Goal: Information Seeking & Learning: Learn about a topic

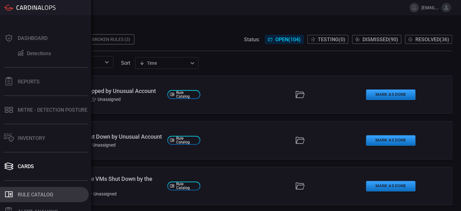
click at [19, 193] on div "Rule Catalog" at bounding box center [35, 194] width 35 height 6
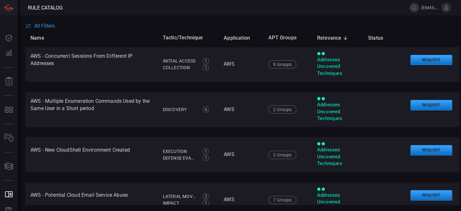
click at [48, 25] on span "All Filters" at bounding box center [44, 26] width 21 height 6
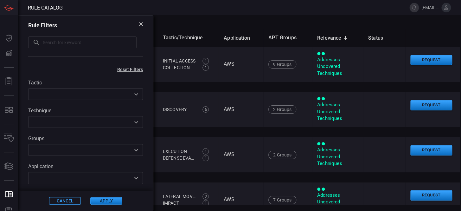
click at [67, 41] on input "text" at bounding box center [90, 42] width 94 height 12
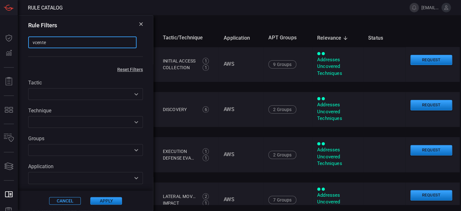
type input "vcenter"
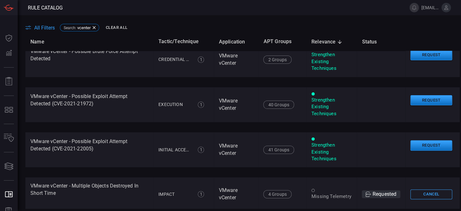
scroll to position [201, 0]
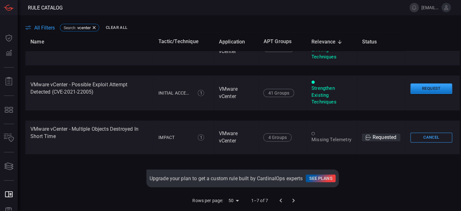
click at [289, 199] on div at bounding box center [286, 200] width 25 height 13
click at [232, 199] on body "Rule Catalog [EMAIL_ADDRESS][DOMAIN_NAME] Dashboard Dashboard Detections Detect…" at bounding box center [230, 105] width 461 height 211
click at [232, 197] on li "100" at bounding box center [231, 197] width 19 height 11
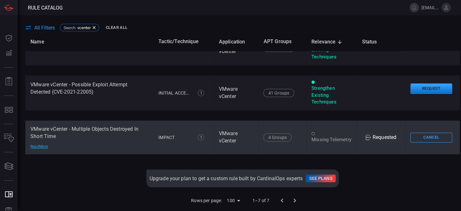
click at [42, 147] on div "Read More" at bounding box center [52, 146] width 44 height 5
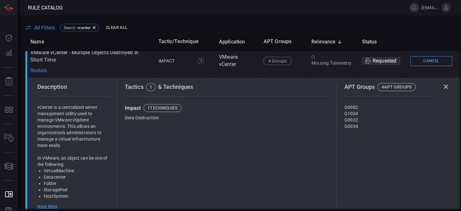
scroll to position [287, 0]
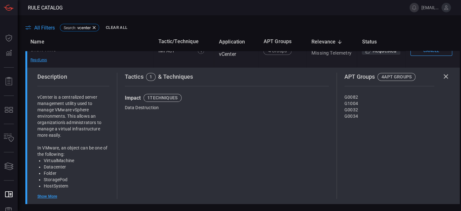
click at [46, 196] on div "Show More" at bounding box center [73, 196] width 72 height 5
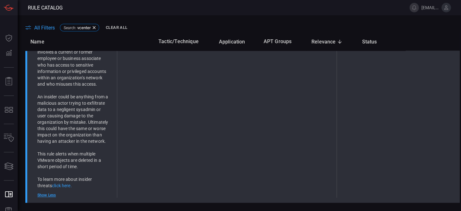
scroll to position [628, 0]
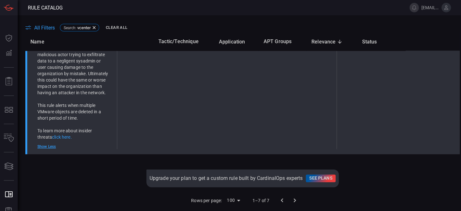
click at [50, 145] on div "Show Less" at bounding box center [73, 146] width 72 height 5
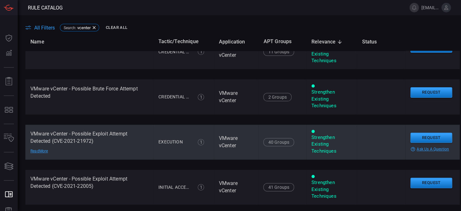
scroll to position [20, 0]
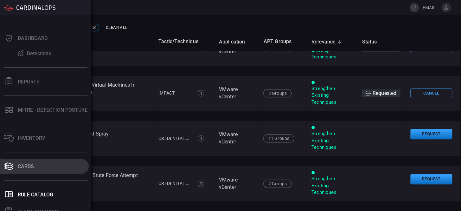
click at [24, 161] on button "Cards" at bounding box center [44, 165] width 89 height 15
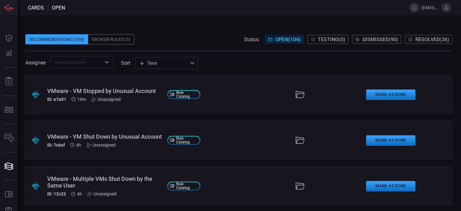
click at [63, 92] on div "VMware - VM Stopped by Unusual Account" at bounding box center [104, 90] width 115 height 7
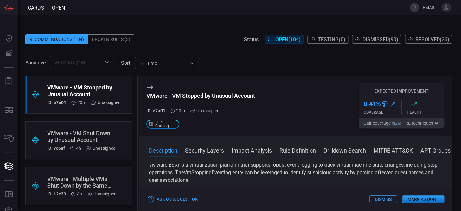
scroll to position [29, 0]
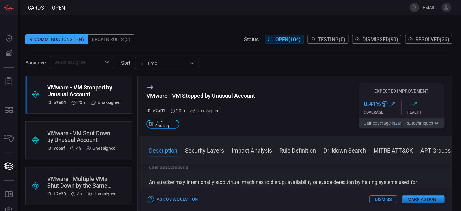
click at [212, 153] on button "Security Layers" at bounding box center [204, 150] width 39 height 8
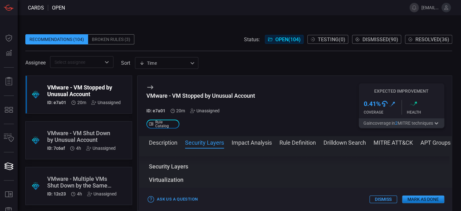
scroll to position [98, 0]
click at [162, 177] on div "Virtualization" at bounding box center [166, 180] width 35 height 8
click at [170, 162] on div "Description VMware ESXi is a virtualization platform that supports robust event…" at bounding box center [295, 178] width 313 height 44
click at [252, 142] on button "Impact Analysis" at bounding box center [252, 142] width 40 height 8
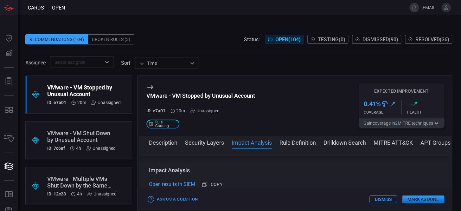
scroll to position [141, 0]
click at [302, 144] on button "Rule Definition" at bounding box center [298, 142] width 36 height 8
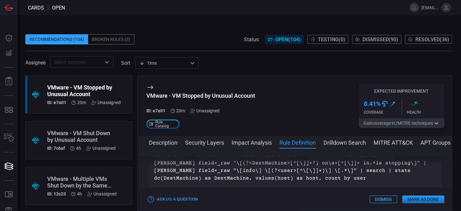
scroll to position [179, 0]
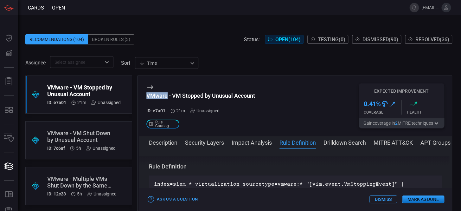
click at [166, 94] on div "VMware - VM Stopped by Unusual Account ID: e7a01 21m Unassigned .st0_rule_catal…" at bounding box center [295, 106] width 313 height 60
copy div "VMware"
click at [183, 95] on div "VMware - VM Stopped by Unusual Account" at bounding box center [200, 95] width 109 height 7
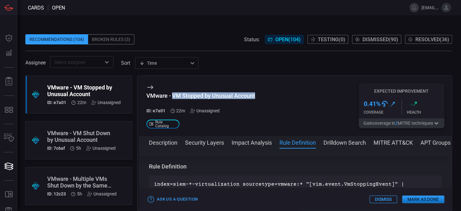
drag, startPoint x: 172, startPoint y: 95, endPoint x: 255, endPoint y: 98, distance: 83.4
click at [255, 98] on div "VMware - VM Stopped by Unusual Account ID: e7a01 22m Unassigned .st0_rule_catal…" at bounding box center [295, 106] width 313 height 60
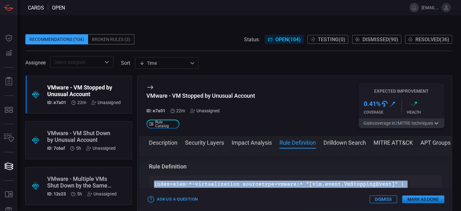
drag, startPoint x: 154, startPoint y: 183, endPoint x: 418, endPoint y: 182, distance: 264.3
click at [418, 182] on p "index=siem-*-virtualization sourcetype=vmware:* "[vim.event.VmStoppingEvent]" |…" at bounding box center [295, 195] width 283 height 30
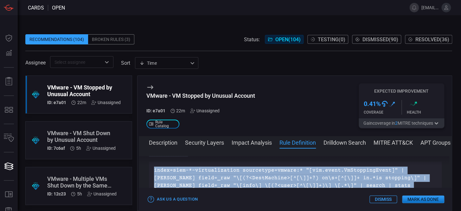
scroll to position [193, 0]
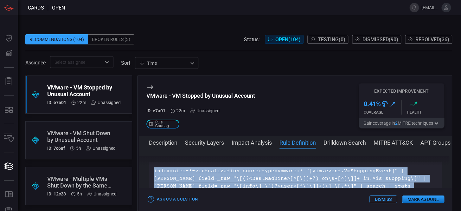
drag, startPoint x: 229, startPoint y: 181, endPoint x: 155, endPoint y: 172, distance: 74.7
click at [155, 172] on p "index=siem-*-virtualization sourcetype=vmware:* "[vim.event.VmStoppingEvent]" |…" at bounding box center [295, 182] width 283 height 30
copy p "index=siem-*-virtualization sourcetype=vmware:* "[vim.event.VmStoppingEvent]" |…"
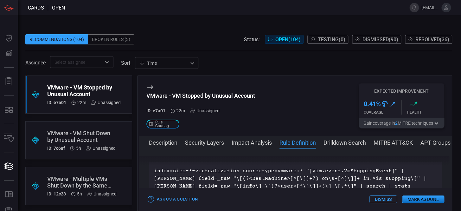
click at [80, 92] on div "VMware - VM Stopped by Unusual Account" at bounding box center [84, 90] width 74 height 13
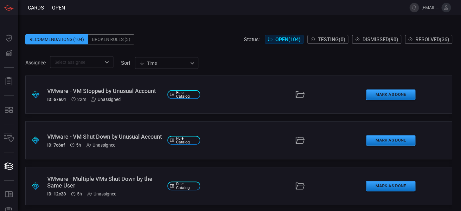
click at [80, 92] on div "VMware - VM Stopped by Unusual Account" at bounding box center [104, 90] width 115 height 7
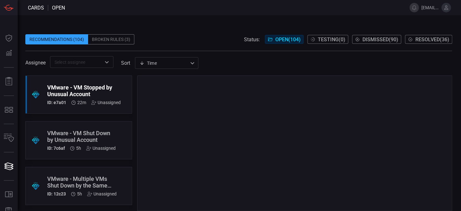
click at [84, 89] on div "VMware - VM Stopped by Unusual Account" at bounding box center [84, 90] width 74 height 13
click at [89, 92] on div "VMware - VM Stopped by Unusual Account" at bounding box center [84, 90] width 74 height 13
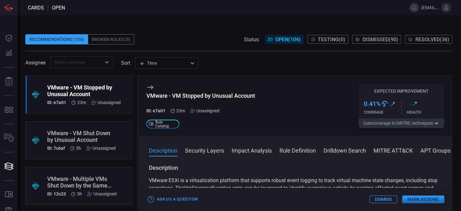
click at [69, 140] on div "VMware - VM Shut Down by Unusual Account" at bounding box center [81, 136] width 68 height 13
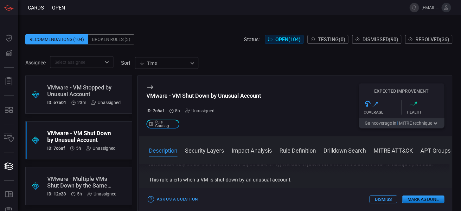
scroll to position [57, 0]
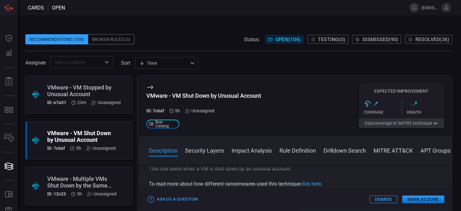
click at [282, 150] on button "Rule Definition" at bounding box center [298, 150] width 36 height 8
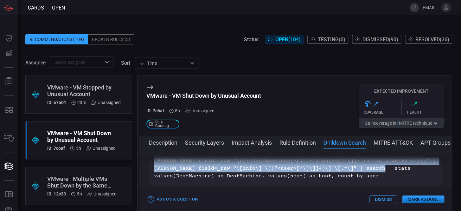
scroll to position [193, 0]
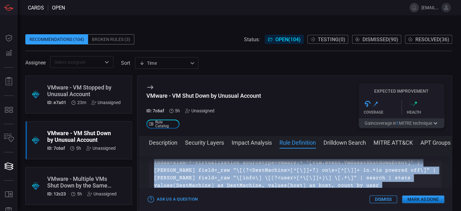
drag, startPoint x: 155, startPoint y: 183, endPoint x: 360, endPoint y: 189, distance: 205.1
click at [360, 189] on div "VMware - VM Shut Down by Unusual Account ID: 7c6af 5h Unassigned .st0_rule_cata…" at bounding box center [294, 142] width 315 height 135
copy div "index=siem-*-virtualization sourcetype=vmware:* "[vim.event.VmGuestShutdownEven…"
drag, startPoint x: 313, startPoint y: 185, endPoint x: 304, endPoint y: 185, distance: 9.2
click at [313, 185] on p "index=siem-*-virtualization sourcetype=vmware:* "[vim.event.VmGuestShutdownEven…" at bounding box center [295, 174] width 283 height 30
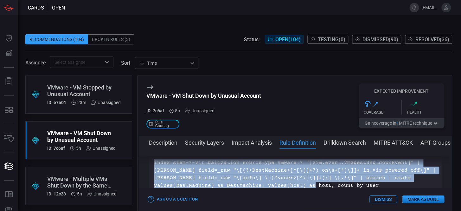
drag, startPoint x: 300, startPoint y: 184, endPoint x: 153, endPoint y: 165, distance: 148.0
click at [153, 165] on div "Description VMware ESXi is a virtualization platform used to run and manage vir…" at bounding box center [295, 178] width 313 height 44
copy div "Description VMware ESXi is a virtualization platform used to run and manage vir…"
click at [250, 172] on p "index=siem-*-virtualization sourcetype=vmware:* "[vim.event.VmGuestShutdownEven…" at bounding box center [295, 174] width 283 height 30
drag, startPoint x: 299, startPoint y: 184, endPoint x: 153, endPoint y: 163, distance: 148.0
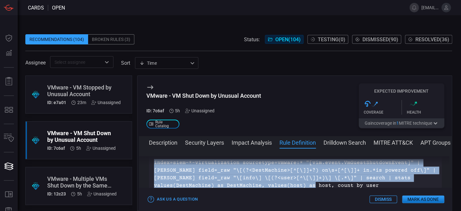
click at [153, 163] on div "Description VMware ESXi is a virtualization platform used to run and manage vir…" at bounding box center [295, 178] width 313 height 44
click at [203, 169] on p "index=siem-*-virtualization sourcetype=vmware:* "[vim.event.VmGuestShutdownEven…" at bounding box center [295, 174] width 283 height 30
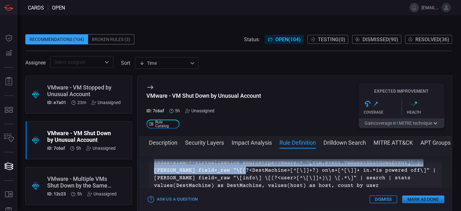
drag, startPoint x: 154, startPoint y: 161, endPoint x: 230, endPoint y: 168, distance: 75.8
click at [229, 168] on div "Description VMware ESXi is a virtualization platform used to run and manage vir…" at bounding box center [295, 178] width 313 height 44
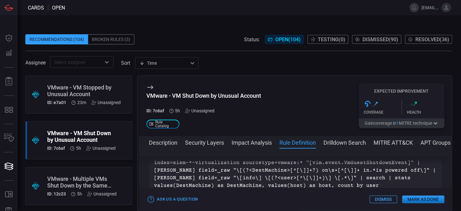
click at [245, 171] on p "index=siem-*-virtualization sourcetype=vmware:* "[vim.event.VmGuestShutdownEven…" at bounding box center [295, 174] width 283 height 30
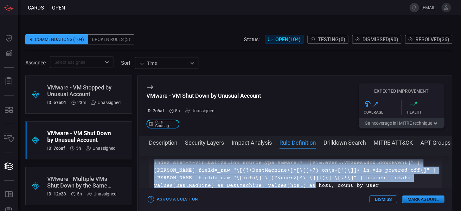
drag, startPoint x: 154, startPoint y: 162, endPoint x: 302, endPoint y: 182, distance: 149.3
click at [302, 182] on div "Description VMware ESXi is a virtualization platform used to run and manage vir…" at bounding box center [295, 178] width 313 height 44
copy div "Description VMware ESXi is a virtualization platform used to run and manage vir…"
drag, startPoint x: 254, startPoint y: 174, endPoint x: 249, endPoint y: 176, distance: 5.3
click at [254, 174] on p "index=siem-*-virtualization sourcetype=vmware:* "[vim.event.VmGuestShutdownEven…" at bounding box center [295, 174] width 283 height 30
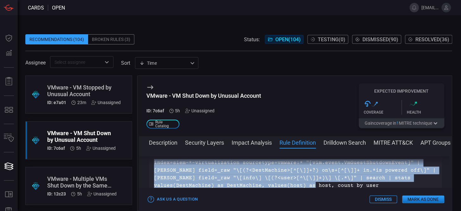
scroll to position [165, 0]
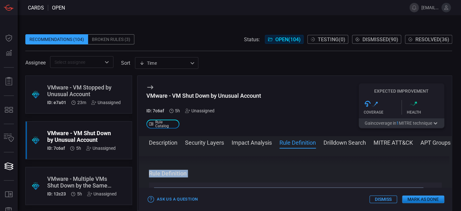
click at [166, 178] on div "Rule Definition index=siem-*-virtualization sourcetype=vmware:* "[vim.event.VmG…" at bounding box center [295, 196] width 293 height 53
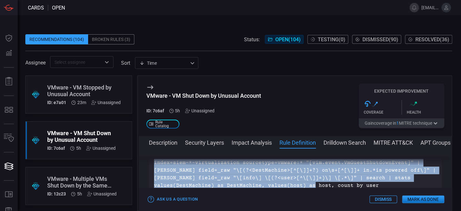
drag, startPoint x: 154, startPoint y: 163, endPoint x: 299, endPoint y: 184, distance: 147.1
click at [299, 184] on div "Description VMware ESXi is a virtualization platform used to run and manage vir…" at bounding box center [295, 178] width 313 height 44
copy div "Description VMware ESXi is a virtualization platform used to run and manage vir…"
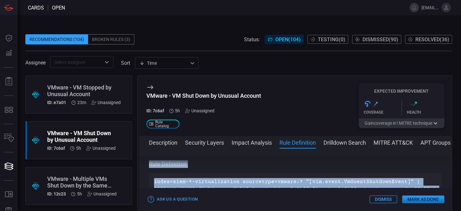
scroll to position [165, 0]
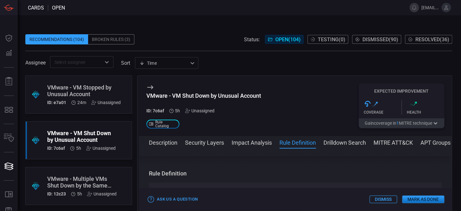
drag, startPoint x: 72, startPoint y: 97, endPoint x: 79, endPoint y: 116, distance: 20.0
click at [72, 97] on div "VMware - VM Stopped by Unusual Account" at bounding box center [84, 90] width 74 height 13
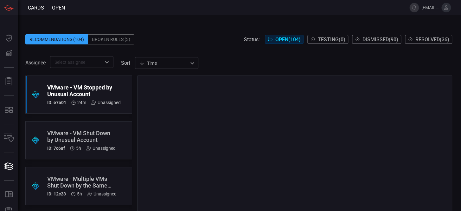
click at [72, 133] on div "VMware - VM Shut Down by Unusual Account" at bounding box center [81, 136] width 68 height 13
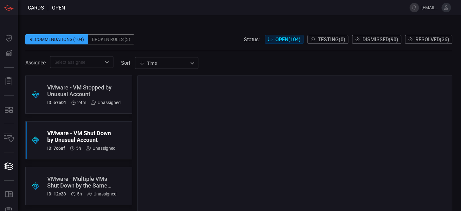
click at [74, 178] on div "VMware - Multiple VMs Shut Down by the Same User" at bounding box center [81, 181] width 69 height 13
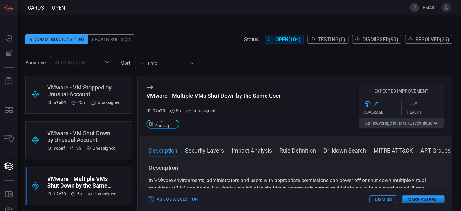
click at [295, 148] on button "Rule Definition" at bounding box center [298, 150] width 36 height 8
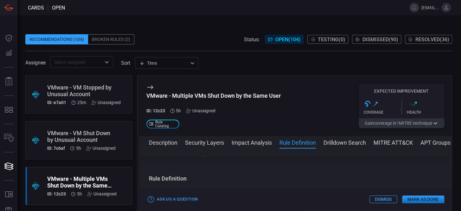
scroll to position [589, 0]
drag, startPoint x: 153, startPoint y: 182, endPoint x: 397, endPoint y: 181, distance: 243.7
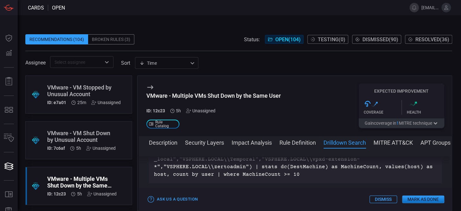
scroll to position [647, 0]
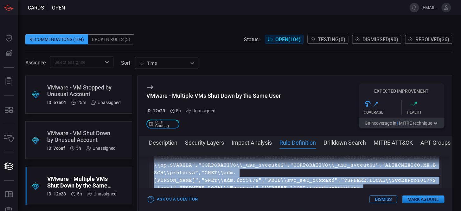
click at [298, 177] on p "index=siem-*-virtualization sourcetype=vmware:* "[vim.event.VmPoweredOffEvent]"…" at bounding box center [295, 169] width 283 height 76
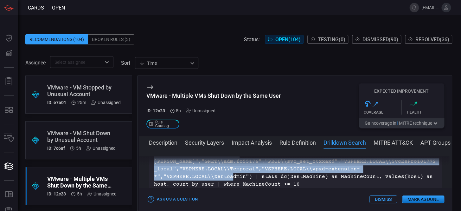
scroll to position [676, 0]
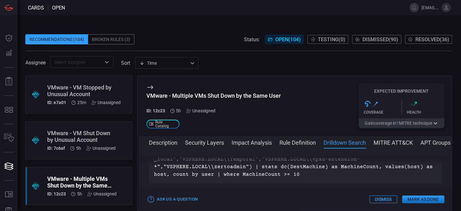
click at [298, 159] on div "Description In VMware environments, administrators and users with appropriate p…" at bounding box center [295, 178] width 313 height 44
click at [296, 158] on div "Description In VMware environments, administrators and users with appropriate p…" at bounding box center [295, 178] width 313 height 44
click at [449, 158] on div "Description In VMware environments, administrators and users with appropriate p…" at bounding box center [295, 178] width 313 height 44
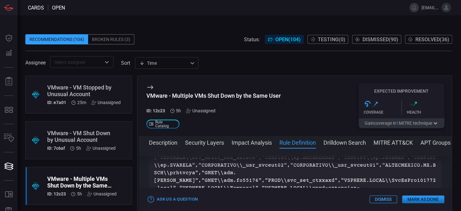
drag, startPoint x: 298, startPoint y: 184, endPoint x: 294, endPoint y: 184, distance: 3.8
click at [297, 184] on p "index=siem-*-virtualization sourcetype=vmware:* "[vim.event.VmPoweredOffEvent]"…" at bounding box center [295, 169] width 283 height 76
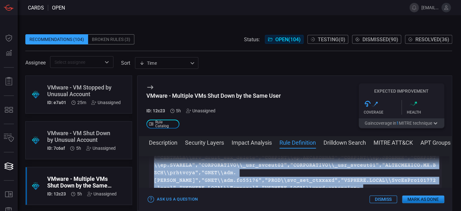
drag, startPoint x: 154, startPoint y: 182, endPoint x: 296, endPoint y: 184, distance: 141.7
click at [296, 184] on p "index=siem-*-virtualization sourcetype=vmware:* "[vim.event.VmPoweredOffEvent]"…" at bounding box center [295, 169] width 283 height 76
copy p "index=siem-*-virtualization sourcetype=vmware:* "[vim.event.VmPoweredOffEvent]"…"
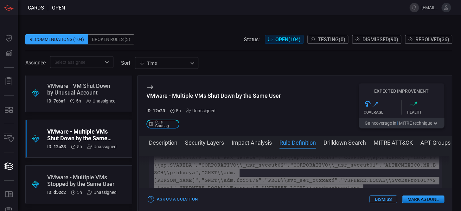
scroll to position [57, 0]
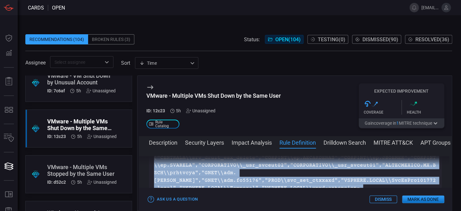
click at [76, 165] on div "VMware - Multiple VMs Stopped by the Same User" at bounding box center [81, 170] width 69 height 13
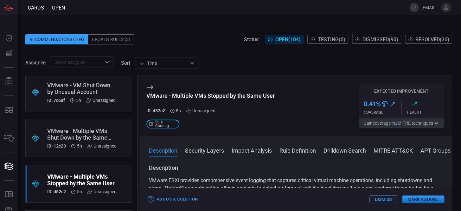
scroll to position [57, 0]
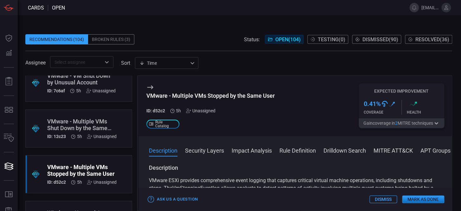
click at [69, 171] on div "VMware - Multiple VMs Stopped by the Same User" at bounding box center [81, 170] width 69 height 13
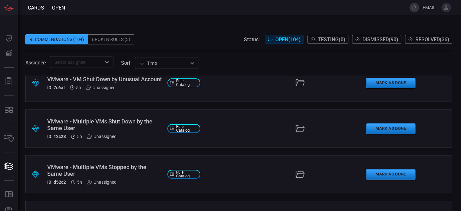
click at [95, 168] on div "VMware - Multiple VMs Stopped by the Same User" at bounding box center [104, 170] width 115 height 13
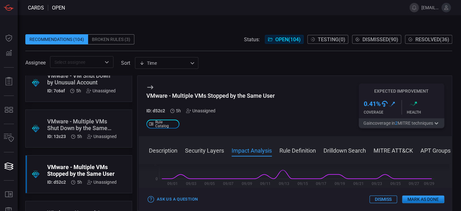
click at [288, 149] on button "Rule Definition" at bounding box center [298, 150] width 36 height 8
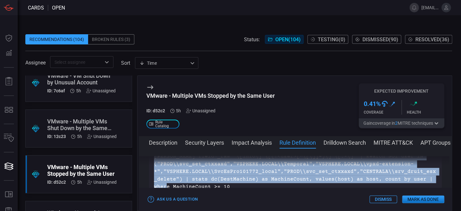
scroll to position [439, 0]
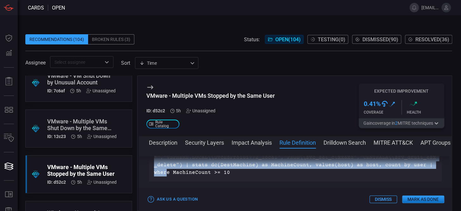
drag, startPoint x: 154, startPoint y: 183, endPoint x: 326, endPoint y: 174, distance: 172.9
click at [326, 174] on p "index=siem-*-virtualization sourcetype=vmware:* "[vim.event.VmStoppingEvent]" |…" at bounding box center [295, 149] width 283 height 53
copy p "index=siem-*-virtualization sourcetype=vmware:* "[vim.event.VmStoppingEvent]" |…"
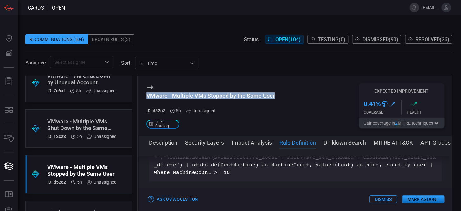
drag, startPoint x: 147, startPoint y: 95, endPoint x: 301, endPoint y: 95, distance: 154.3
click at [301, 95] on div "VMware - Multiple VMs Stopped by the Same User ID: d52c2 5h Unassigned .st0_rul…" at bounding box center [295, 106] width 313 height 60
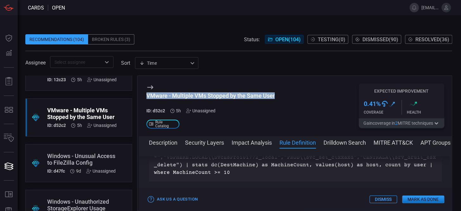
scroll to position [115, 0]
click at [82, 122] on div "ID: d52c2 5h Unassigned" at bounding box center [81, 124] width 69 height 5
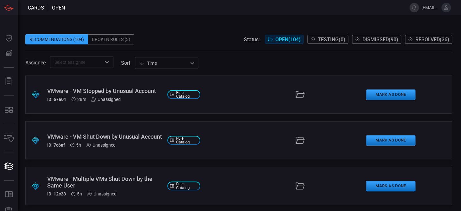
click at [95, 93] on div "VMware - VM Stopped by Unusual Account" at bounding box center [104, 90] width 115 height 7
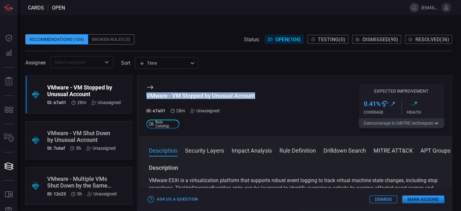
drag, startPoint x: 146, startPoint y: 95, endPoint x: 265, endPoint y: 99, distance: 118.9
click at [265, 99] on div "VMware - VM Stopped by Unusual Account ID: e7a01 28m Unassigned .st0_rule_catal…" at bounding box center [295, 106] width 313 height 60
copy div "VMware - VM Stopped by Unusual Account"
click at [298, 150] on button "Rule Definition" at bounding box center [298, 150] width 36 height 8
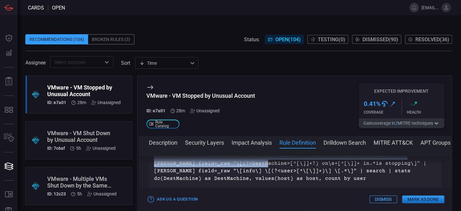
scroll to position [208, 0]
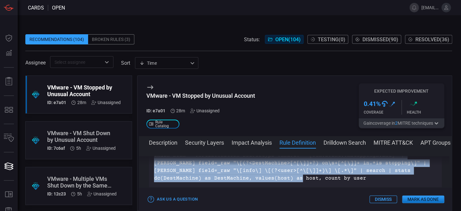
drag, startPoint x: 154, startPoint y: 182, endPoint x: 261, endPoint y: 179, distance: 107.2
click at [261, 179] on p "index=siem-*-virtualization sourcetype=vmware:* "[vim.event.VmStoppingEvent]" |…" at bounding box center [295, 166] width 283 height 30
copy p "index=siem-*-virtualization sourcetype=vmware:* "[vim.event.VmStoppingEvent]" |…"
click at [74, 132] on div "VMware - VM Shut Down by Unusual Account" at bounding box center [81, 136] width 68 height 13
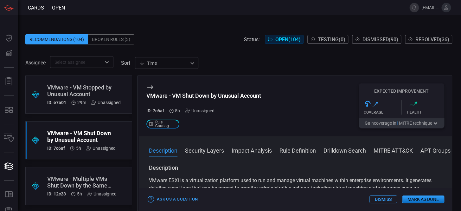
click at [290, 148] on button "Rule Definition" at bounding box center [298, 150] width 36 height 8
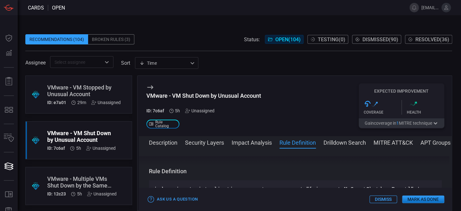
scroll to position [172, 0]
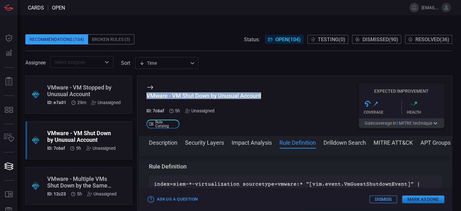
drag, startPoint x: 147, startPoint y: 95, endPoint x: 287, endPoint y: 95, distance: 140.1
click at [291, 95] on div "VMware - VM Shut Down by Unusual Account ID: 7c6af 5h Unassigned .st0_rule_cata…" at bounding box center [295, 106] width 313 height 60
click at [63, 131] on div "VMware - VM Shut Down by Unusual Account" at bounding box center [81, 136] width 68 height 13
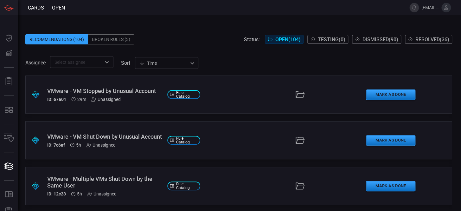
click at [67, 133] on div "VMware - VM Shut Down by Unusual Account" at bounding box center [104, 136] width 115 height 7
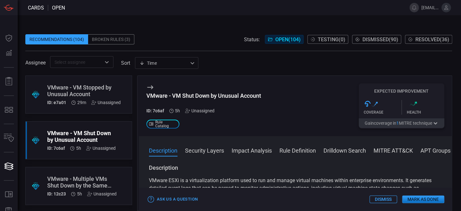
click at [284, 150] on button "Rule Definition" at bounding box center [298, 150] width 36 height 8
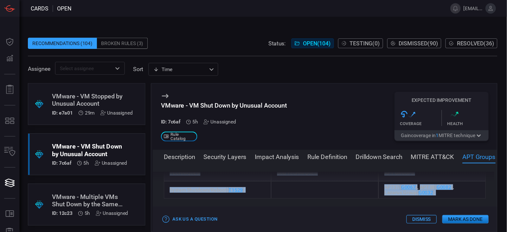
scroll to position [371, 0]
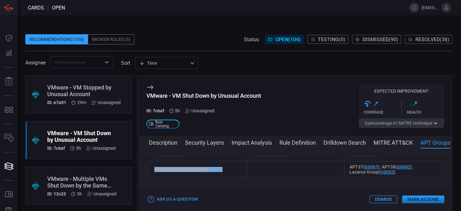
drag, startPoint x: 154, startPoint y: 182, endPoint x: 284, endPoint y: 172, distance: 130.0
click at [284, 172] on div "Description VMware ESXi is a virtualization platform used to run and manage vir…" at bounding box center [295, 178] width 313 height 44
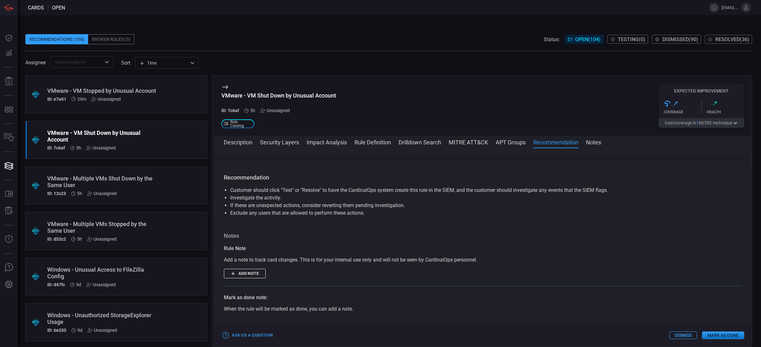
click at [366, 140] on button "Rule Definition" at bounding box center [372, 142] width 36 height 8
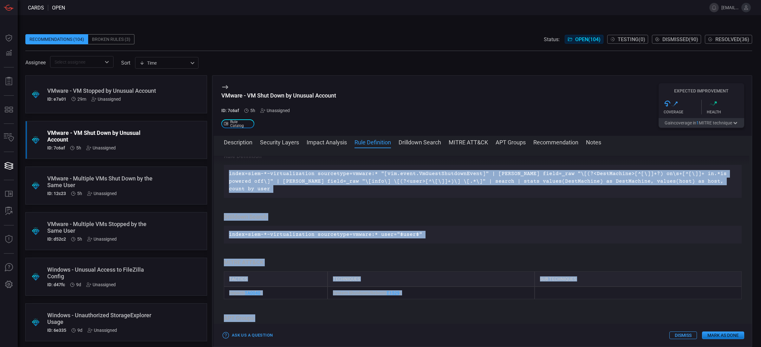
scroll to position [164, 0]
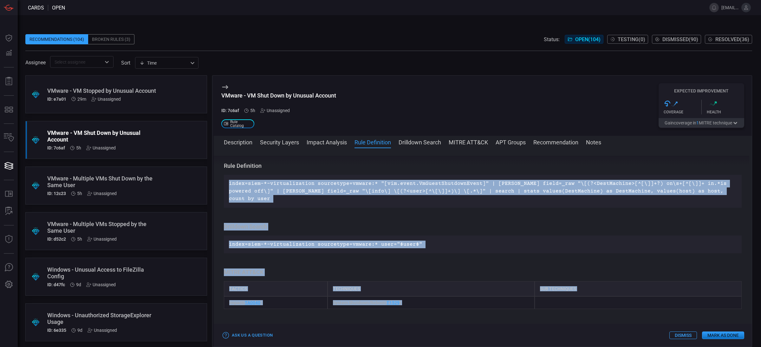
click at [335, 210] on div "Description VMware ESXi is a virtualization platform used to run and manage vir…" at bounding box center [483, 246] width 538 height 181
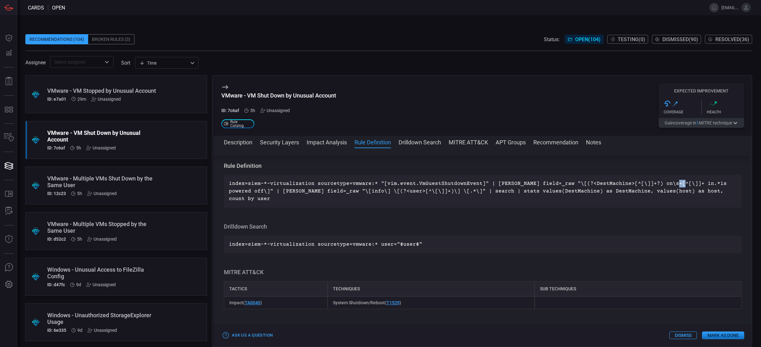
drag, startPoint x: 666, startPoint y: 186, endPoint x: 660, endPoint y: 187, distance: 5.9
click at [461, 187] on p "index=siem-*-virtualization sourcetype=vmware:* "[vim.event.VmGuestShutdownEven…" at bounding box center [482, 191] width 507 height 23
click at [461, 190] on p "index=siem-*-virtualization sourcetype=vmware:* "[vim.event.VmGuestShutdownEven…" at bounding box center [482, 191] width 507 height 23
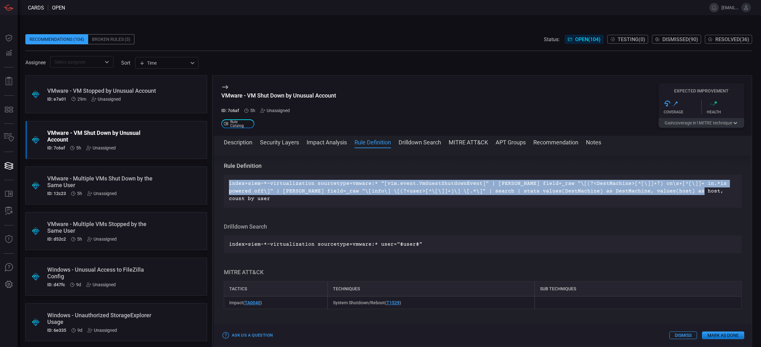
drag, startPoint x: 666, startPoint y: 190, endPoint x: 227, endPoint y: 178, distance: 438.5
click at [227, 178] on div "index=siem-*-virtualization sourcetype=vmware:* "[vim.event.VmGuestShutdownEven…" at bounding box center [483, 191] width 518 height 33
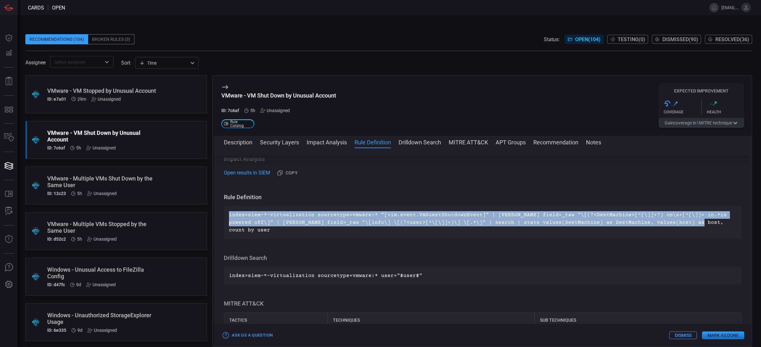
scroll to position [117, 0]
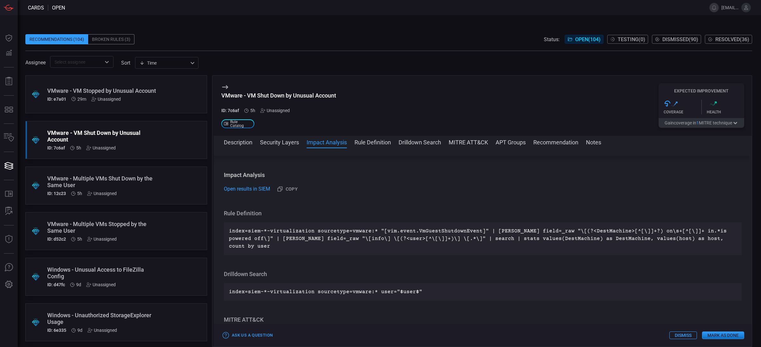
click at [76, 180] on div "VMware - Multiple VMs Shut Down by the Same User" at bounding box center [104, 181] width 114 height 13
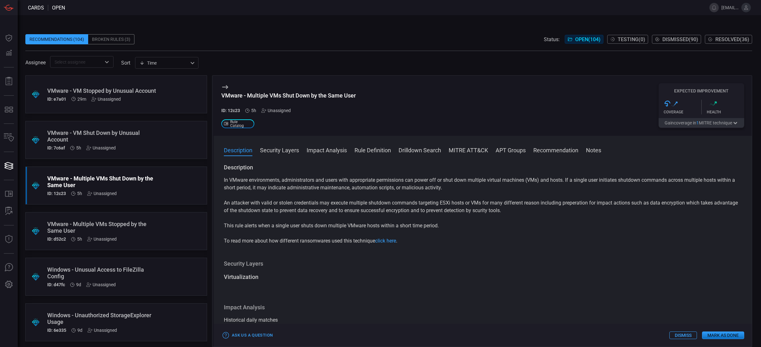
click at [376, 147] on button "Rule Definition" at bounding box center [372, 150] width 36 height 8
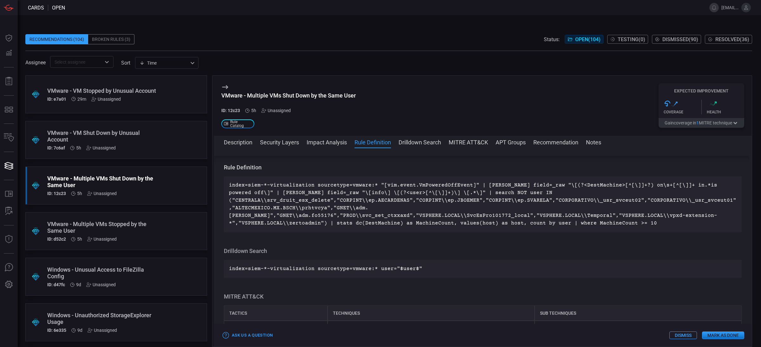
scroll to position [509, 0]
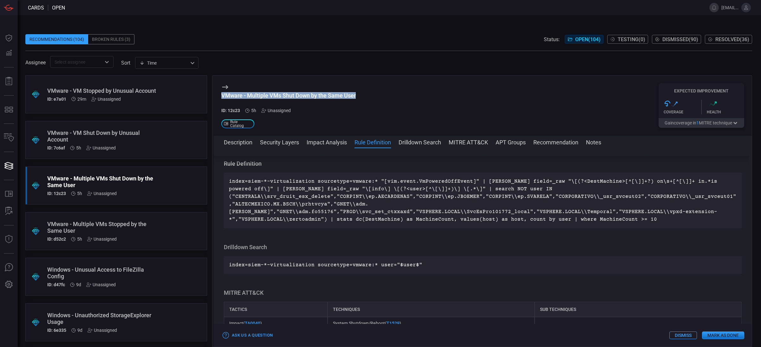
drag, startPoint x: 222, startPoint y: 95, endPoint x: 366, endPoint y: 93, distance: 144.5
click at [368, 93] on div "VMware - Multiple VMs Shut Down by the Same User ID: 12c23 5h Unassigned .st0_r…" at bounding box center [483, 106] width 538 height 60
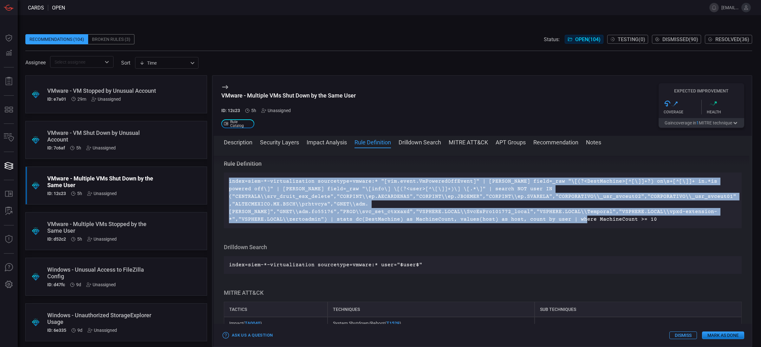
drag, startPoint x: 228, startPoint y: 183, endPoint x: 728, endPoint y: 215, distance: 501.1
click at [461, 210] on div "index=siem-*-virtualization sourcetype=vmware:* "[vim.event.VmPoweredOffEvent]"…" at bounding box center [483, 201] width 518 height 56
click at [94, 210] on div "VMware - Multiple VMs Stopped by the Same User" at bounding box center [104, 227] width 114 height 13
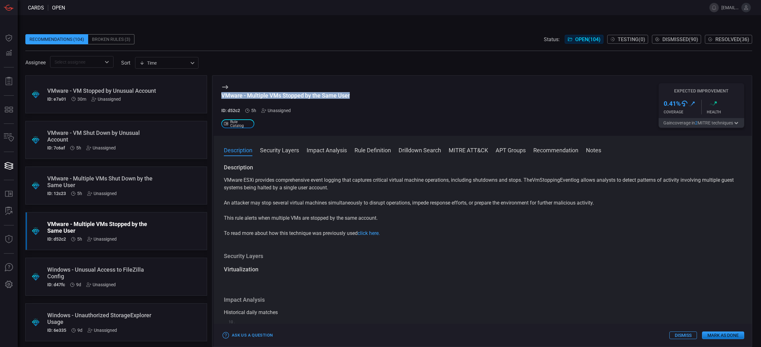
drag, startPoint x: 222, startPoint y: 95, endPoint x: 355, endPoint y: 94, distance: 133.1
click at [355, 94] on div "VMware - Multiple VMs Stopped by the Same User ID: d52c2 5h Unassigned .st0_rul…" at bounding box center [483, 106] width 538 height 60
click at [370, 148] on button "Rule Definition" at bounding box center [372, 150] width 36 height 8
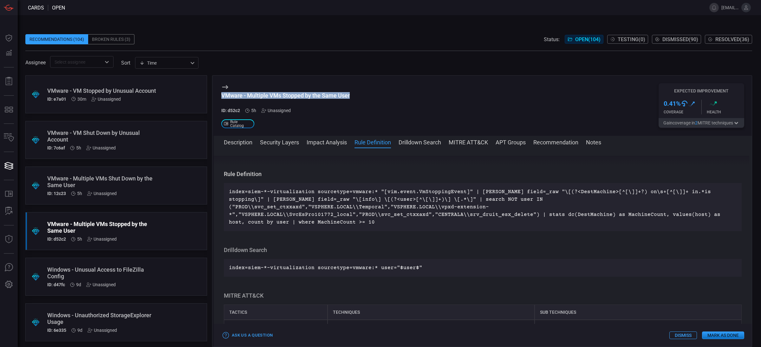
scroll to position [367, 0]
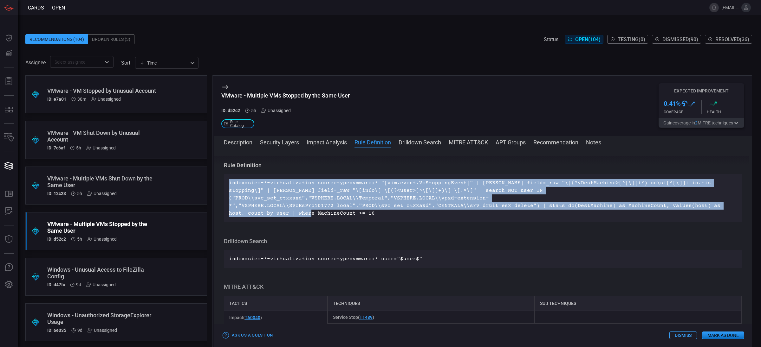
drag, startPoint x: 229, startPoint y: 184, endPoint x: 367, endPoint y: 206, distance: 139.7
click at [367, 206] on p "index=siem-*-virtualization sourcetype=vmware:* "[vim.event.VmStoppingEvent]" |…" at bounding box center [482, 198] width 507 height 38
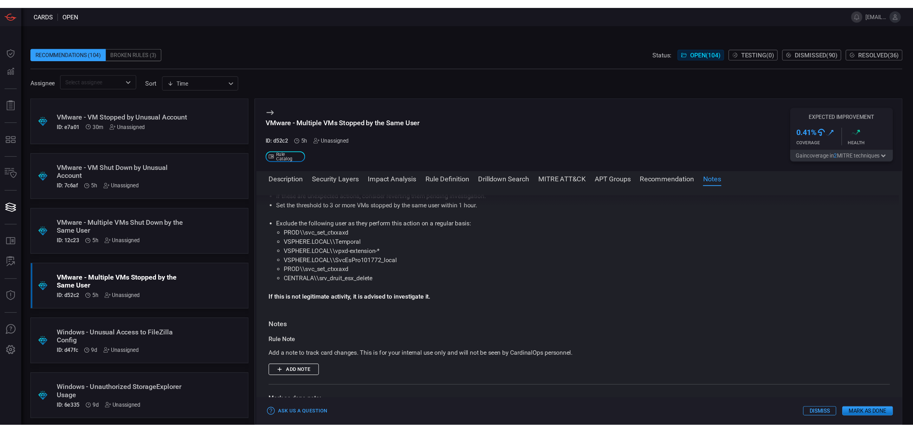
scroll to position [618, 0]
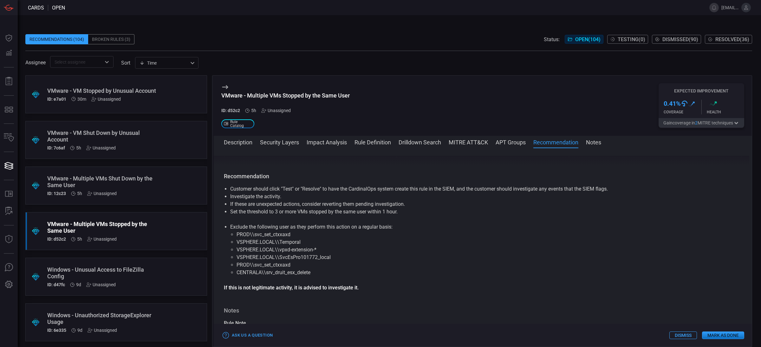
click at [84, 210] on div ".suggested_cards_icon{fill:url(#suggested_cards_icon);} VMware - Multiple VMs S…" at bounding box center [116, 231] width 182 height 38
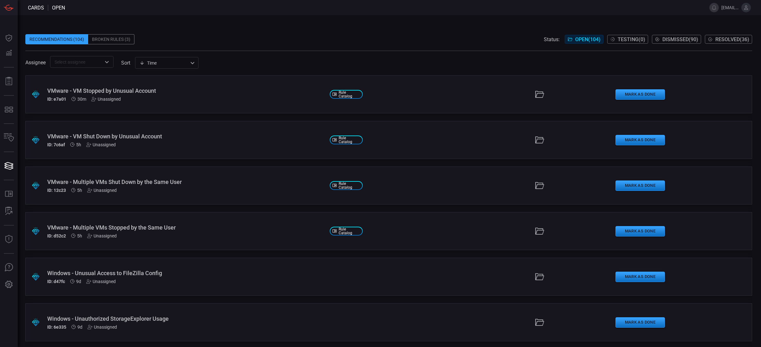
click at [95, 184] on div "VMware - Multiple VMs Shut Down by the Same User" at bounding box center [185, 182] width 277 height 7
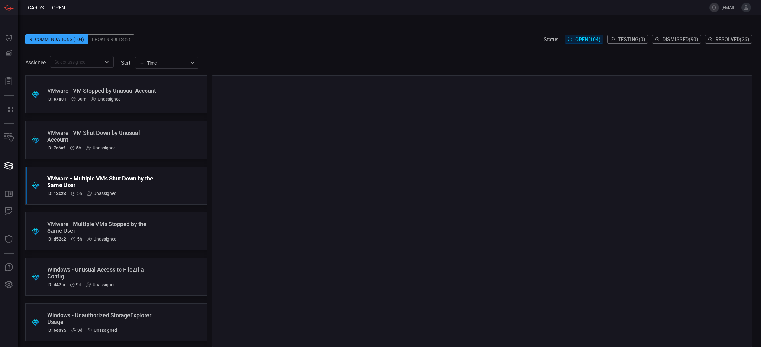
click at [90, 98] on div "VMware - VM Stopped by Unusual Account ID: e7a01 30m Unassigned" at bounding box center [104, 94] width 114 height 14
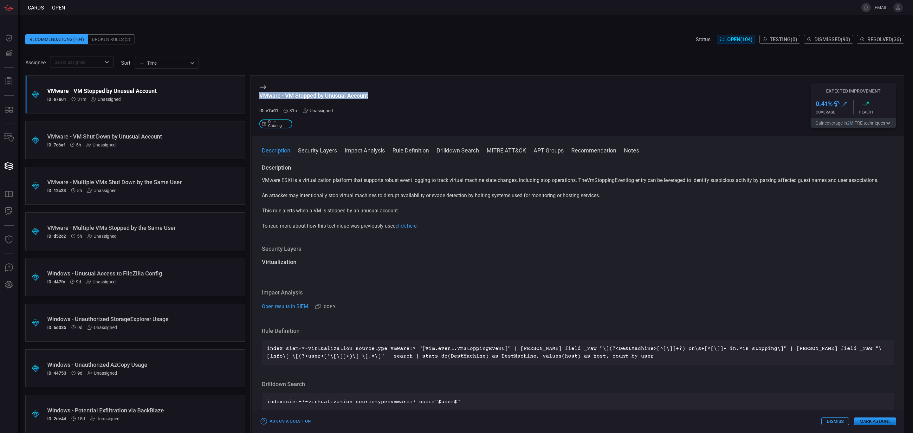
drag, startPoint x: 261, startPoint y: 95, endPoint x: 383, endPoint y: 95, distance: 121.7
click at [383, 95] on div "VMware - VM Stopped by Unusual Account ID: e7a01 31m Unassigned .st0_rule_catal…" at bounding box center [578, 106] width 652 height 60
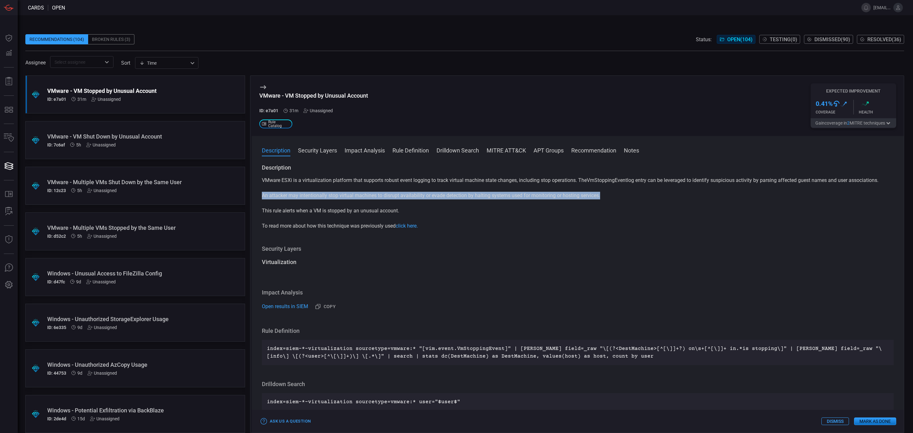
drag, startPoint x: 261, startPoint y: 198, endPoint x: 858, endPoint y: 190, distance: 596.2
click at [461, 197] on p "An attacker may intentionally stop virtual machines to disrupt availability or …" at bounding box center [578, 196] width 632 height 8
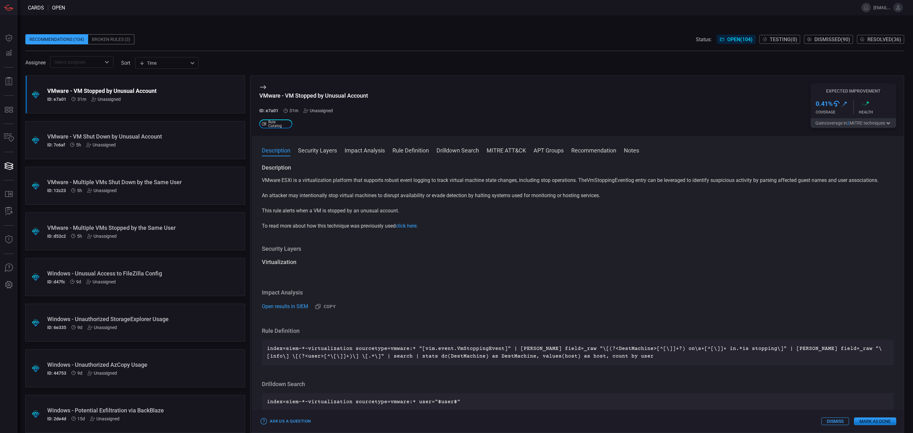
click at [91, 150] on div ".suggested_cards_icon{fill:url(#suggested_cards_icon);} VMware - VM Shut Down b…" at bounding box center [135, 140] width 220 height 38
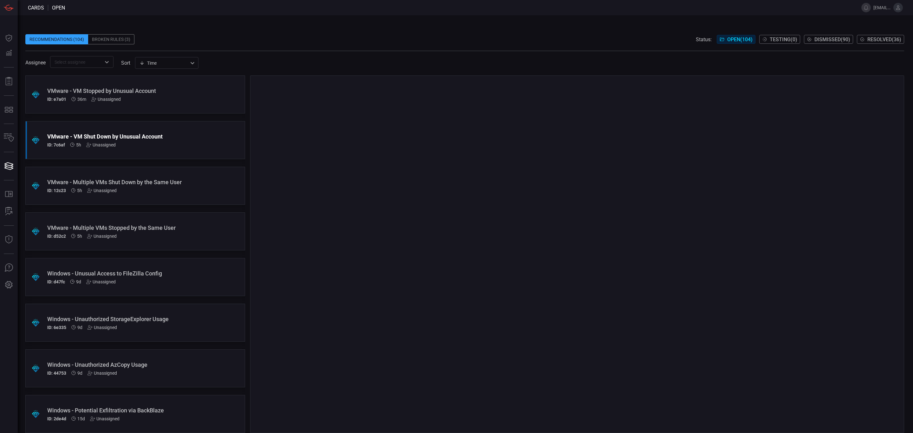
click at [101, 146] on div "Unassigned" at bounding box center [100, 144] width 29 height 5
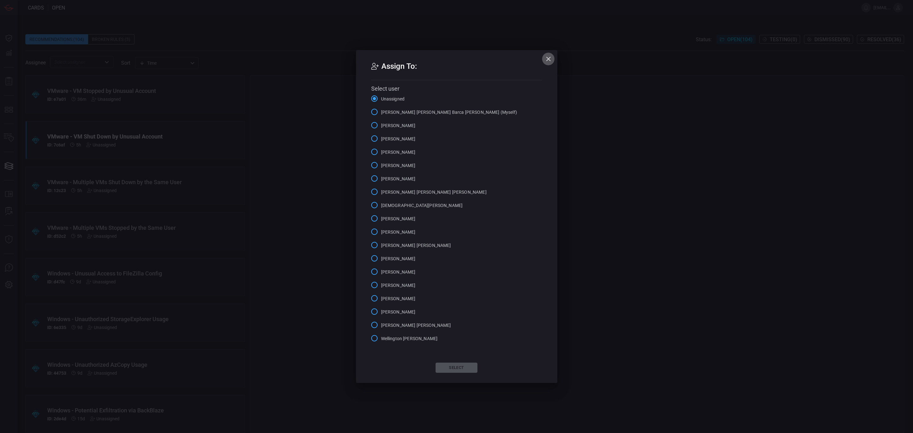
click at [461, 59] on icon "button" at bounding box center [548, 59] width 8 height 8
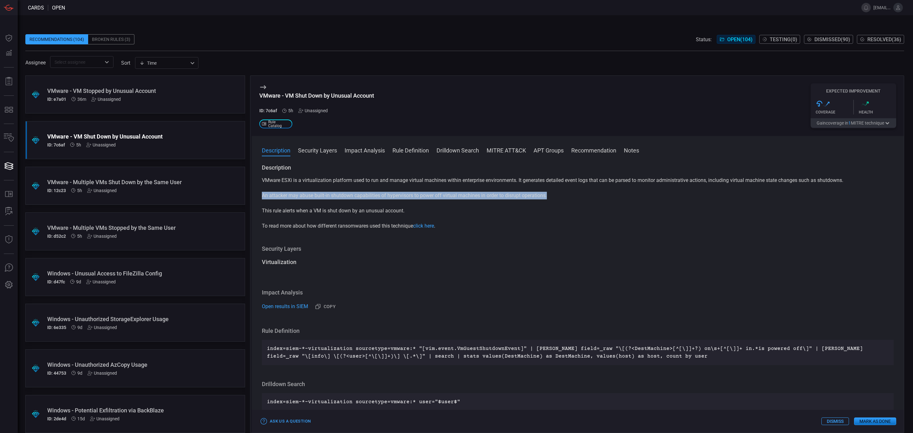
drag, startPoint x: 263, startPoint y: 196, endPoint x: 553, endPoint y: 195, distance: 290.6
click at [461, 195] on p "An attacker may abuse built-in shutdown capabilities of hypervisors to power of…" at bounding box center [578, 196] width 632 height 8
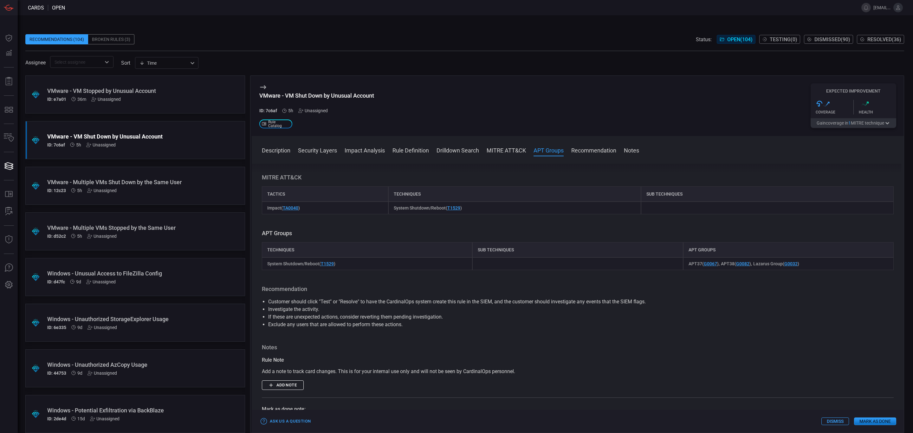
scroll to position [238, 0]
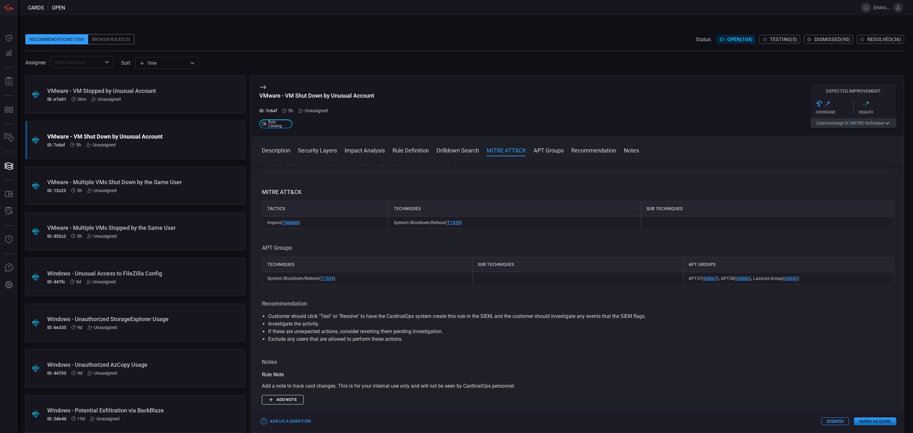
click at [404, 210] on li "Exclude any users that are allowed to perform these actions." at bounding box center [577, 339] width 619 height 8
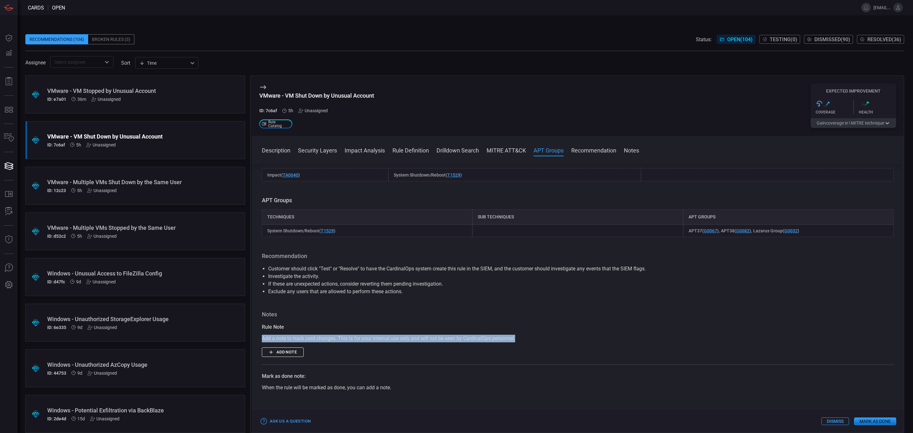
drag, startPoint x: 262, startPoint y: 338, endPoint x: 519, endPoint y: 336, distance: 257.0
click at [461, 210] on div "Add a note to track card changes. This is for your internal use only and will n…" at bounding box center [578, 339] width 632 height 8
drag, startPoint x: 521, startPoint y: 336, endPoint x: 330, endPoint y: 348, distance: 191.8
click at [262, 210] on div "Add a note to track card changes. This is for your internal use only and will n…" at bounding box center [578, 339] width 632 height 8
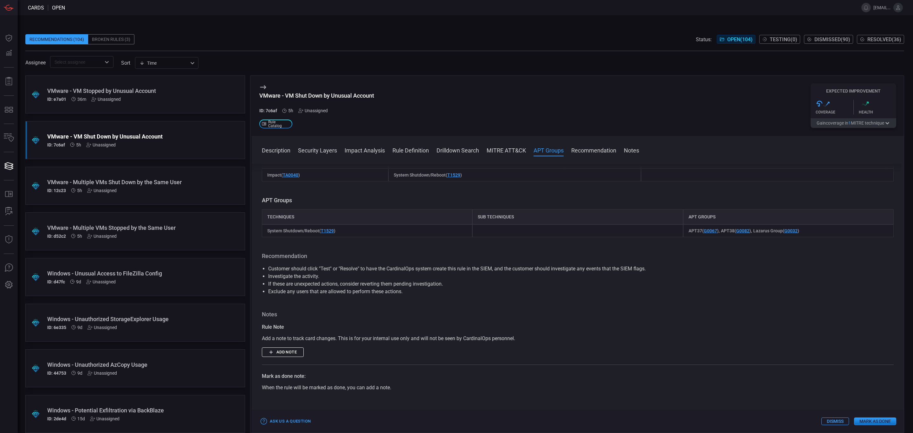
click at [417, 210] on h3 "Notes" at bounding box center [578, 315] width 632 height 8
drag, startPoint x: 262, startPoint y: 339, endPoint x: 520, endPoint y: 336, distance: 258.6
click at [461, 210] on div "Add a note to track card changes. This is for your internal use only and will n…" at bounding box center [578, 339] width 632 height 8
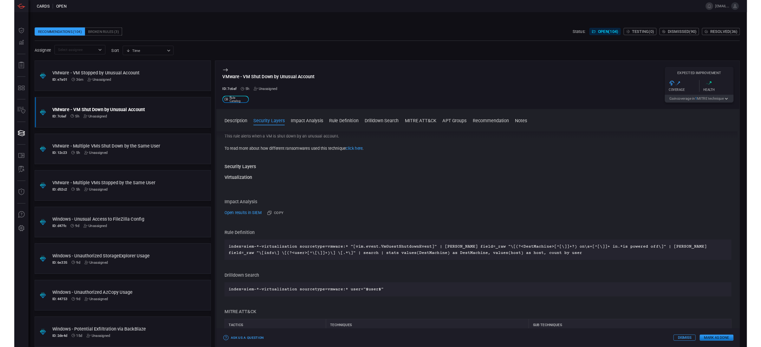
scroll to position [0, 0]
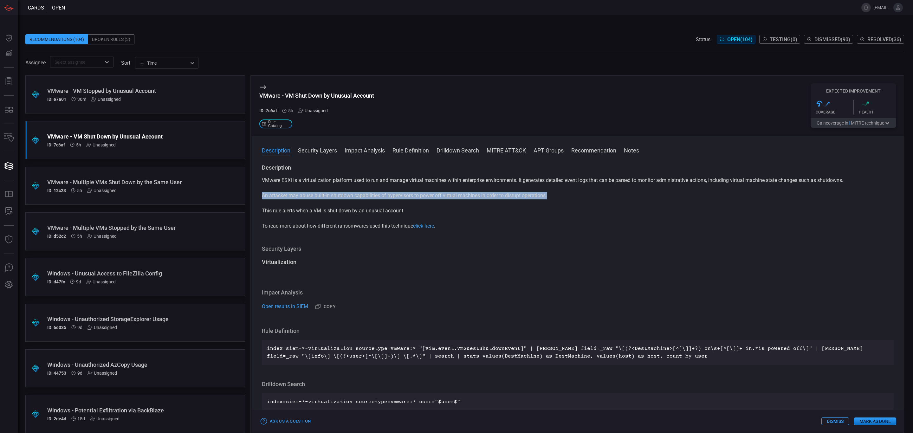
drag, startPoint x: 263, startPoint y: 194, endPoint x: 553, endPoint y: 199, distance: 290.0
click at [461, 199] on p "An attacker may abuse built-in shutdown capabilities of hypervisors to power of…" at bounding box center [578, 196] width 632 height 8
drag, startPoint x: 518, startPoint y: 197, endPoint x: 259, endPoint y: 196, distance: 259.2
click at [259, 196] on div "Description VMware ESXi is a virtualization platform used to run and manage vir…" at bounding box center [578, 297] width 652 height 267
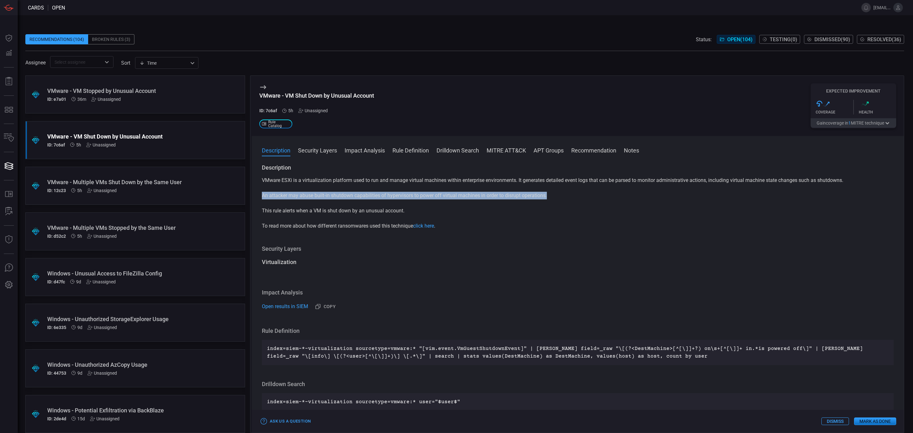
click at [266, 198] on p "An attacker may abuse built-in shutdown capabilities of hypervisors to power of…" at bounding box center [578, 196] width 632 height 8
click at [95, 179] on div "VMware - Multiple VMs Shut Down by the Same User" at bounding box center [123, 182] width 152 height 7
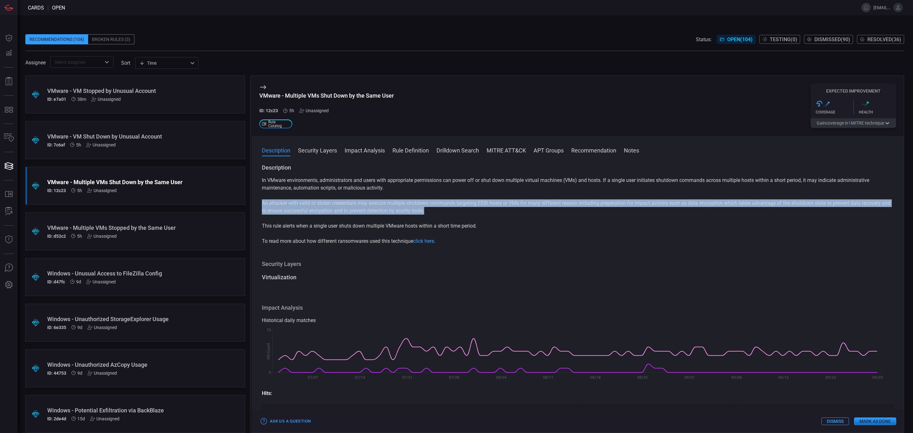
drag, startPoint x: 262, startPoint y: 204, endPoint x: 445, endPoint y: 212, distance: 183.7
click at [445, 210] on p "An attacker with valid or stolen credentials may execute multiple shutdown comm…" at bounding box center [578, 206] width 632 height 15
drag, startPoint x: 480, startPoint y: 225, endPoint x: 262, endPoint y: 206, distance: 218.6
click at [262, 206] on div "In VMware environments, administrators and users with appropriate permissions c…" at bounding box center [578, 211] width 632 height 68
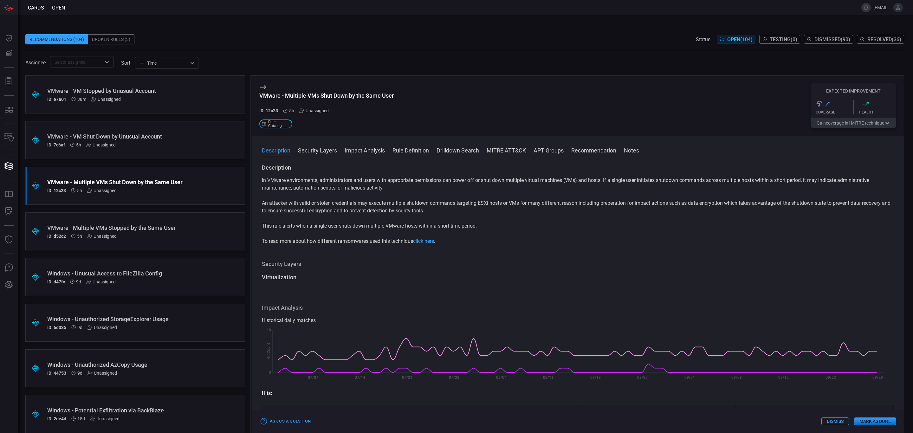
click at [93, 210] on div "VMware - Multiple VMs Stopped by the Same User" at bounding box center [123, 227] width 152 height 7
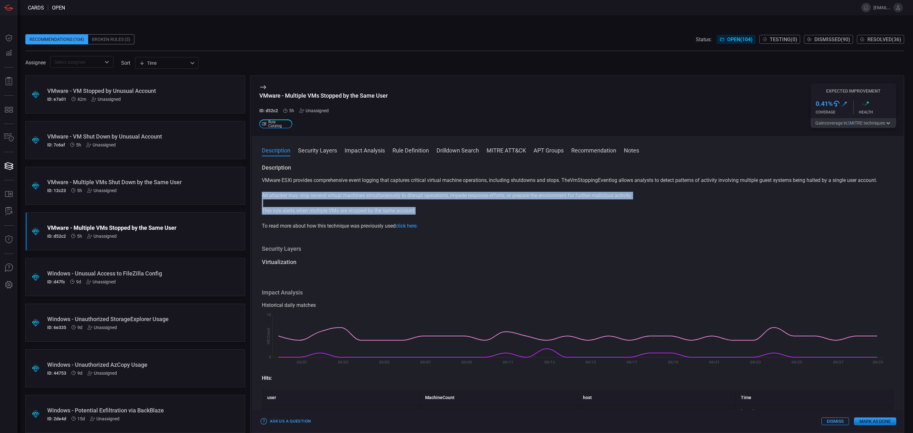
drag, startPoint x: 261, startPoint y: 193, endPoint x: 423, endPoint y: 208, distance: 162.6
click at [423, 208] on div "VMware ESXi provides comprehensive event logging that captures critical virtual…" at bounding box center [578, 203] width 632 height 53
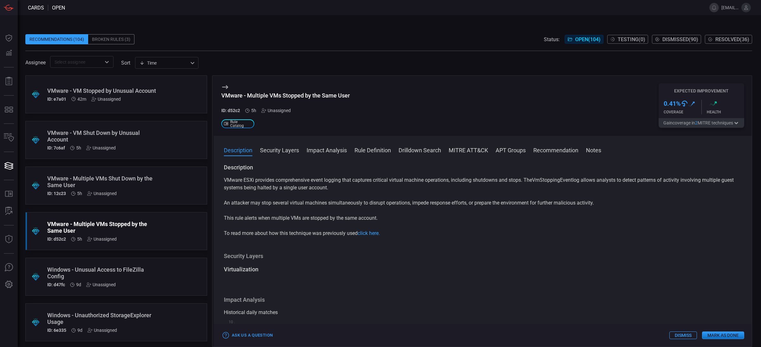
click at [333, 210] on h3 "Security Layers" at bounding box center [483, 257] width 518 height 8
click at [78, 94] on div "VMware - VM Stopped by Unusual Account" at bounding box center [104, 90] width 114 height 7
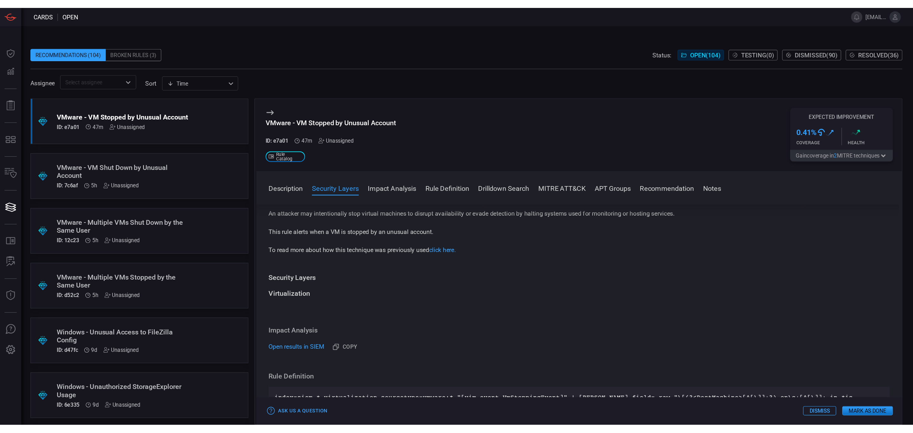
scroll to position [95, 0]
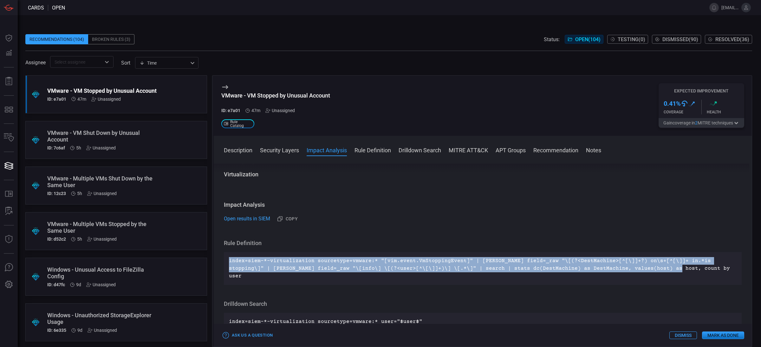
drag, startPoint x: 229, startPoint y: 261, endPoint x: 653, endPoint y: 267, distance: 423.5
click at [461, 210] on p "index=siem-*-virtualization sourcetype=vmware:* "[vim.event.VmStoppingEvent]" |…" at bounding box center [482, 268] width 507 height 23
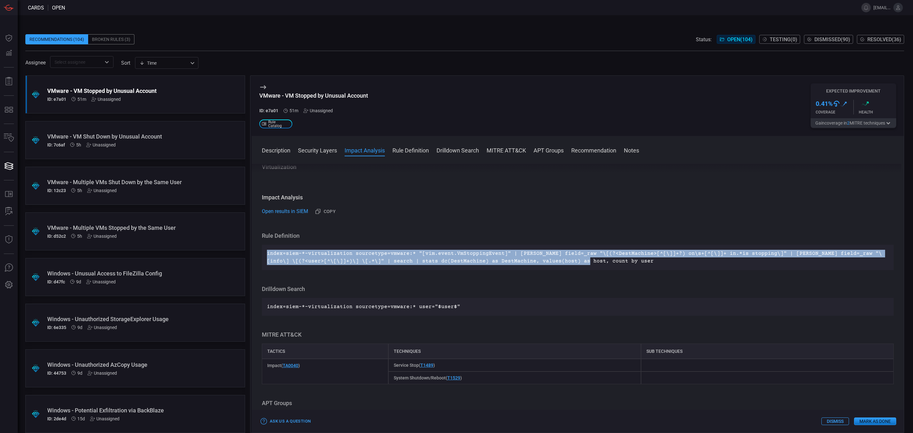
scroll to position [87, 0]
